Goal: Find specific page/section: Find specific page/section

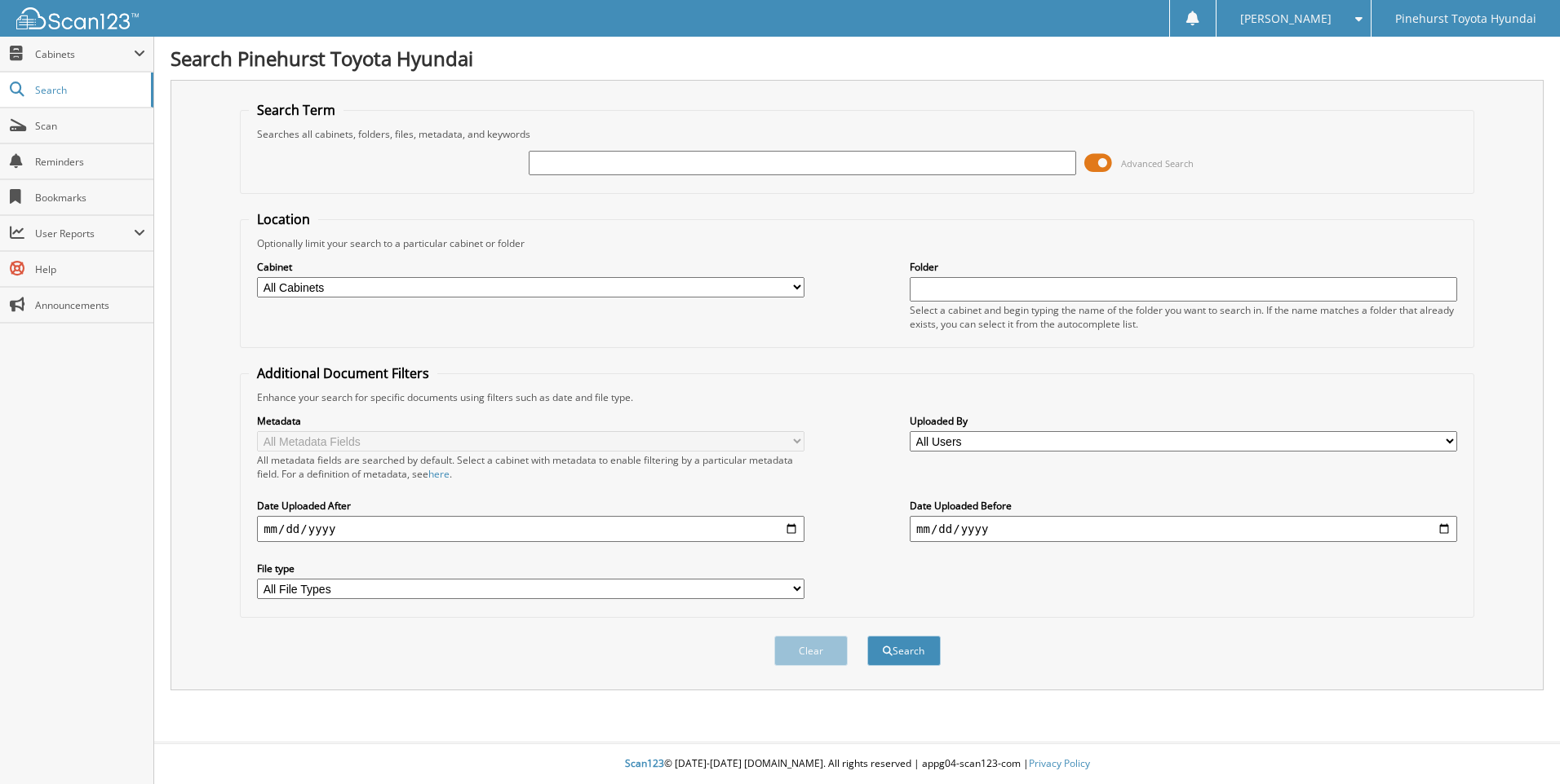
click at [842, 161] on input "text" at bounding box center [802, 162] width 548 height 25
type input "t22992"
click at [868, 637] on button "Search" at bounding box center [904, 651] width 73 height 30
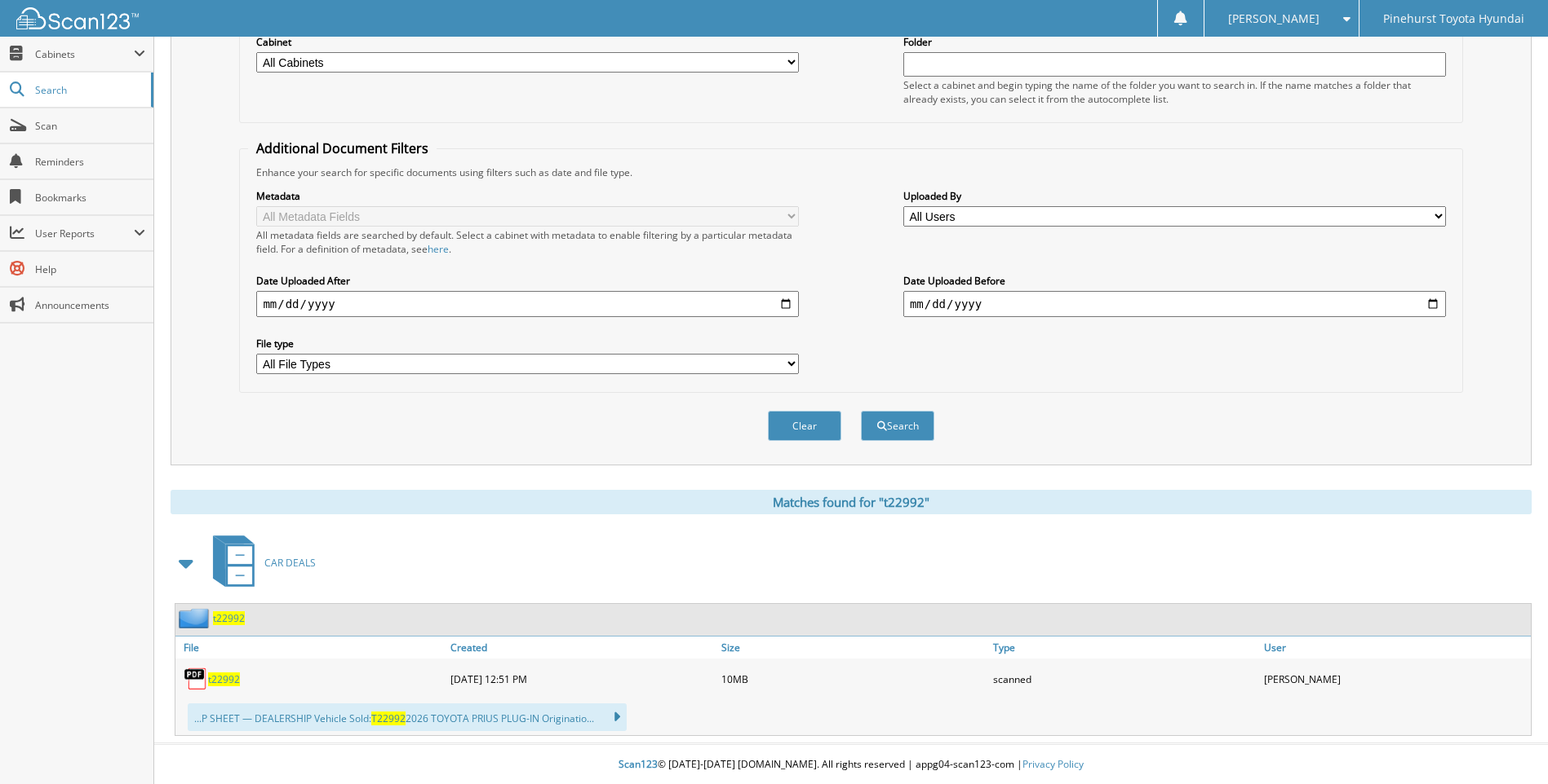
scroll to position [227, 0]
click at [228, 615] on span "t22992" at bounding box center [229, 618] width 32 height 14
